Goal: Find specific page/section: Find specific page/section

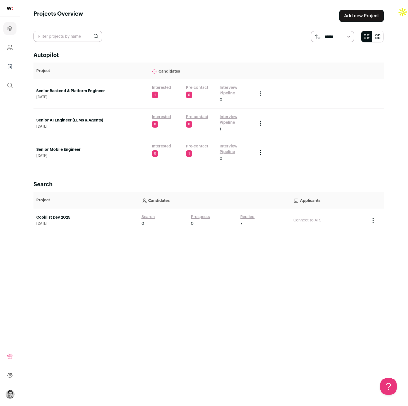
click at [64, 38] on input "text" at bounding box center [68, 36] width 69 height 11
type input "[PERSON_NAME]"
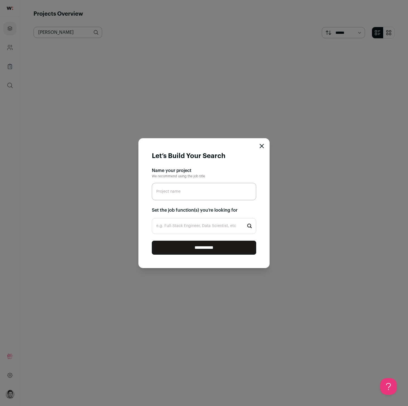
click at [191, 251] on input "**********" at bounding box center [204, 248] width 104 height 14
type input "f"
click at [260, 146] on icon "Close modal" at bounding box center [262, 146] width 4 height 4
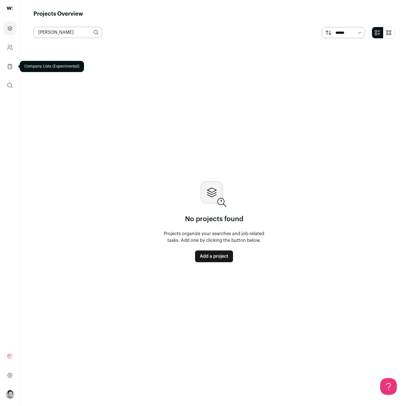
click at [10, 68] on icon "Company Lists" at bounding box center [10, 66] width 6 height 7
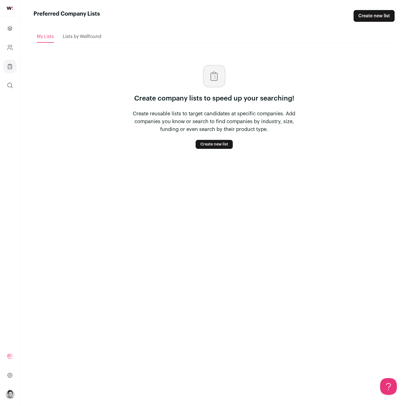
click at [69, 37] on span "Lists by Wellfound" at bounding box center [82, 36] width 39 height 4
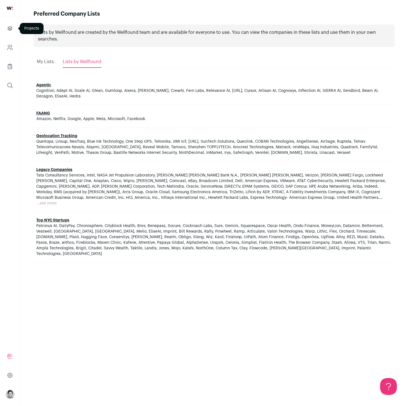
click at [9, 28] on icon "Projects" at bounding box center [10, 28] width 4 height 4
